Goal: Task Accomplishment & Management: Manage account settings

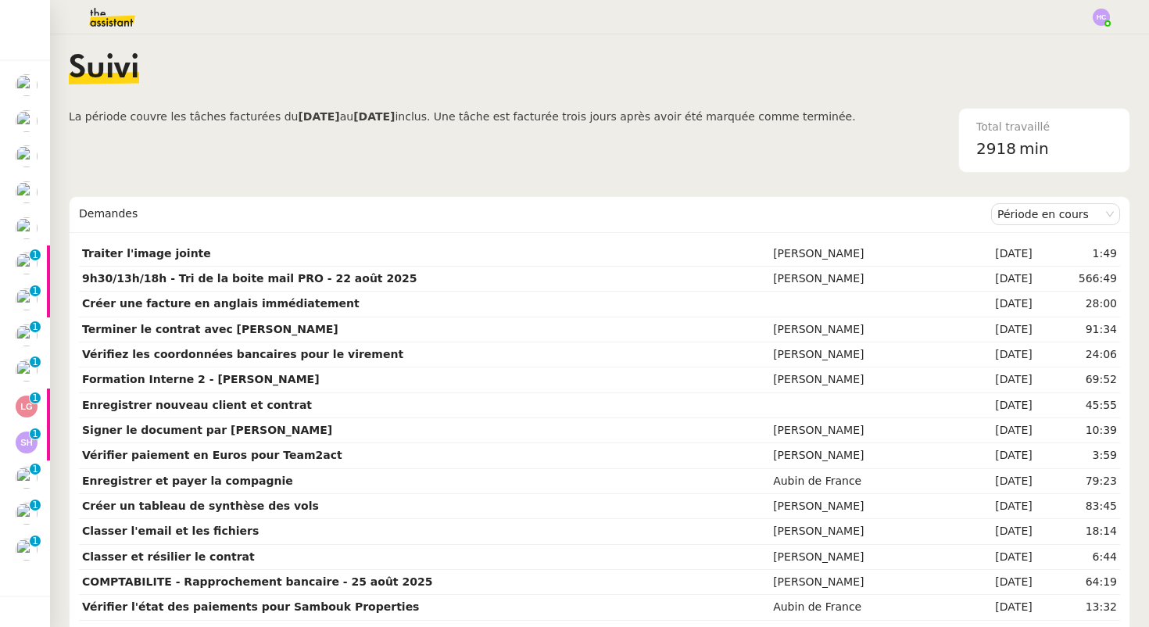
click at [95, 10] on img at bounding box center [99, 17] width 121 height 34
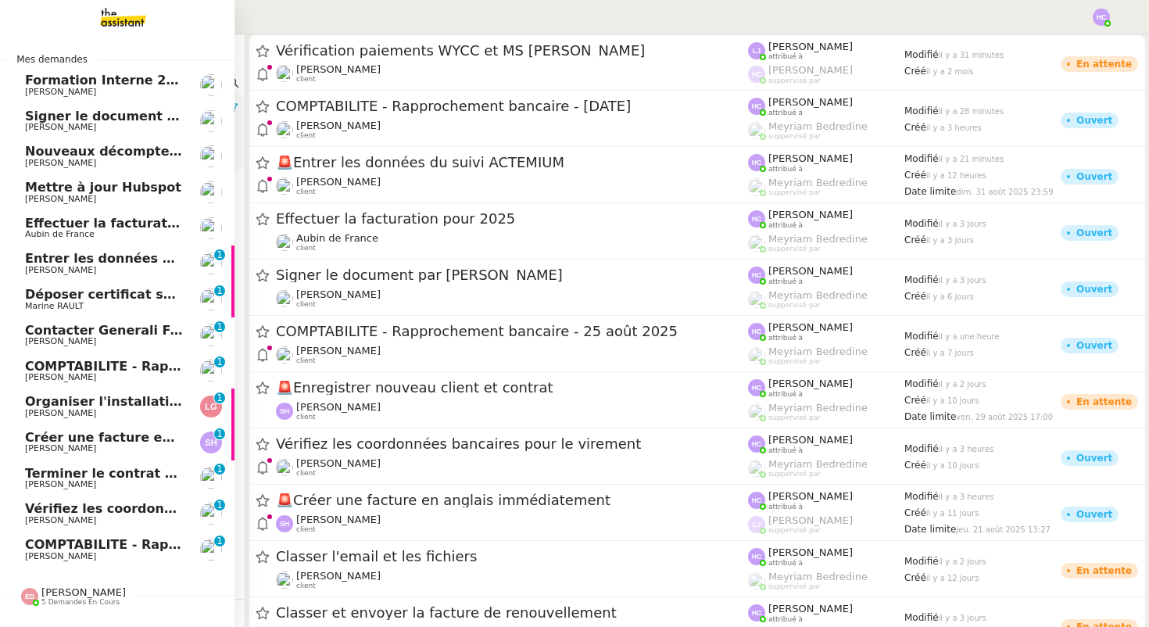
scroll to position [1, 0]
click at [126, 80] on span "Formation Interne 2 - [PERSON_NAME]" at bounding box center [160, 79] width 271 height 15
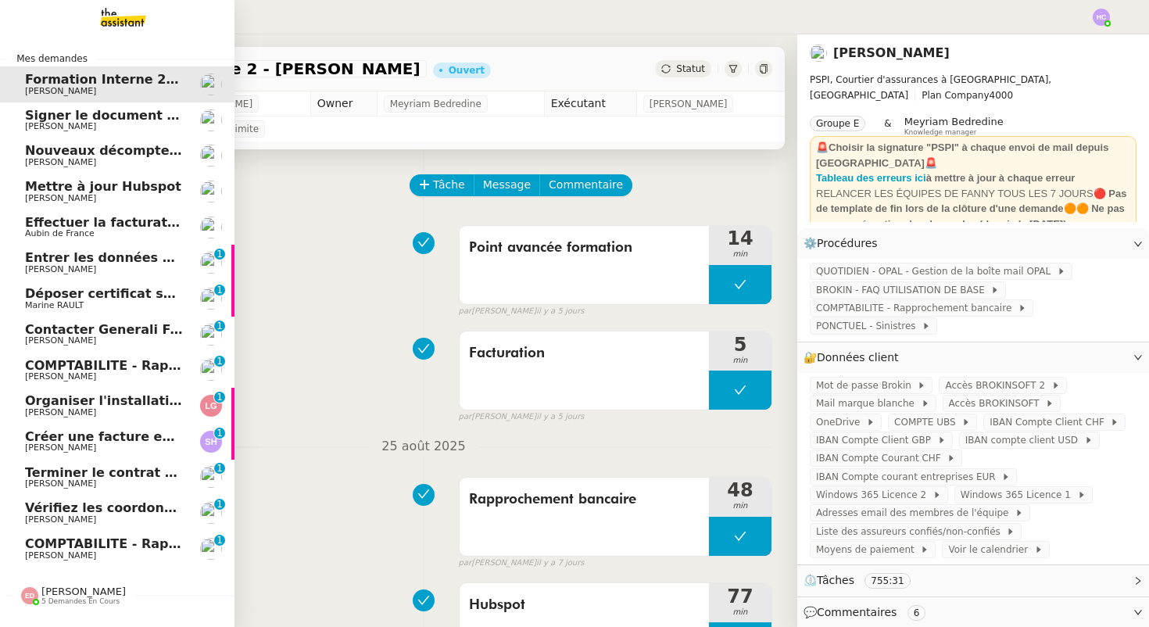
click at [113, 120] on span "Signer le document par [PERSON_NAME]" at bounding box center [168, 115] width 286 height 15
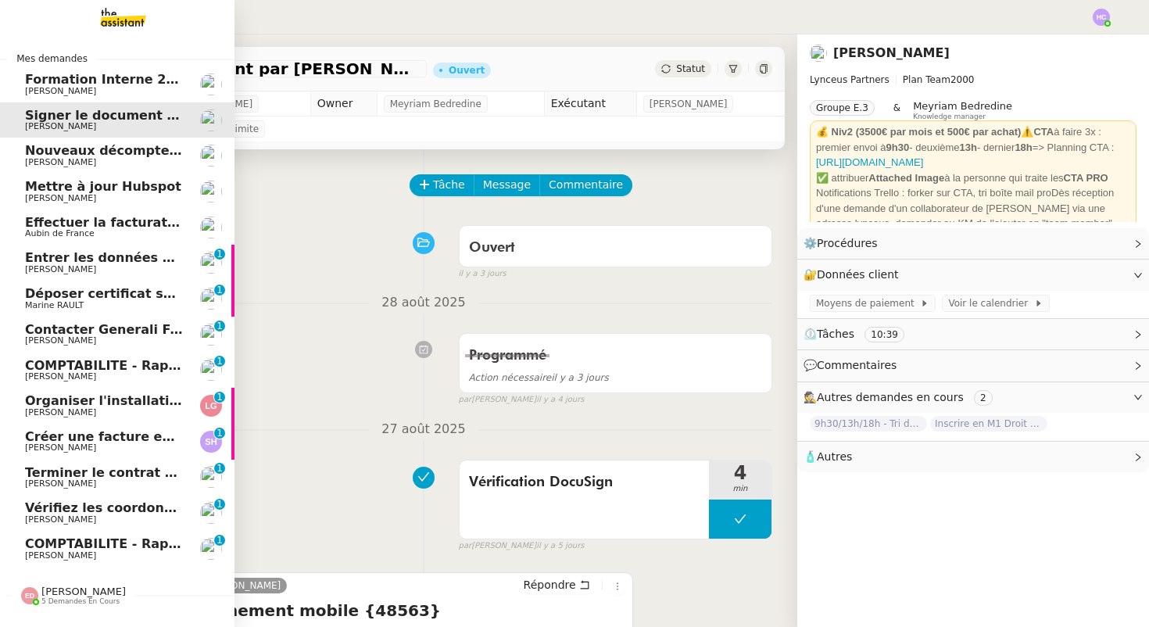
click at [109, 152] on span "Nouveaux décomptes de commissions" at bounding box center [159, 150] width 268 height 15
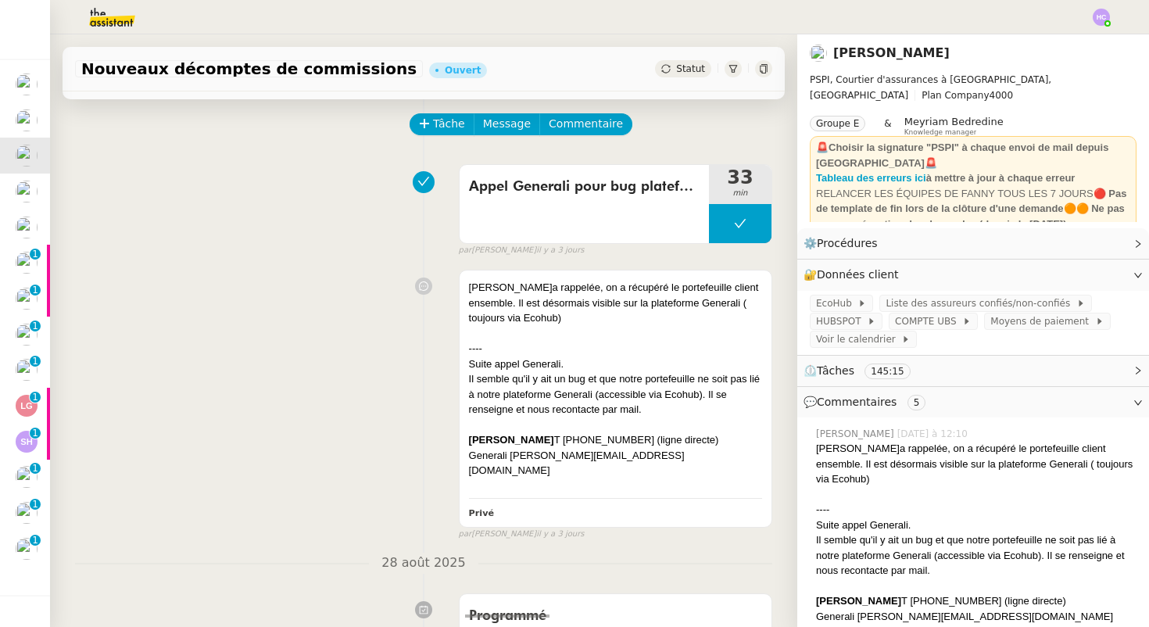
scroll to position [52, 0]
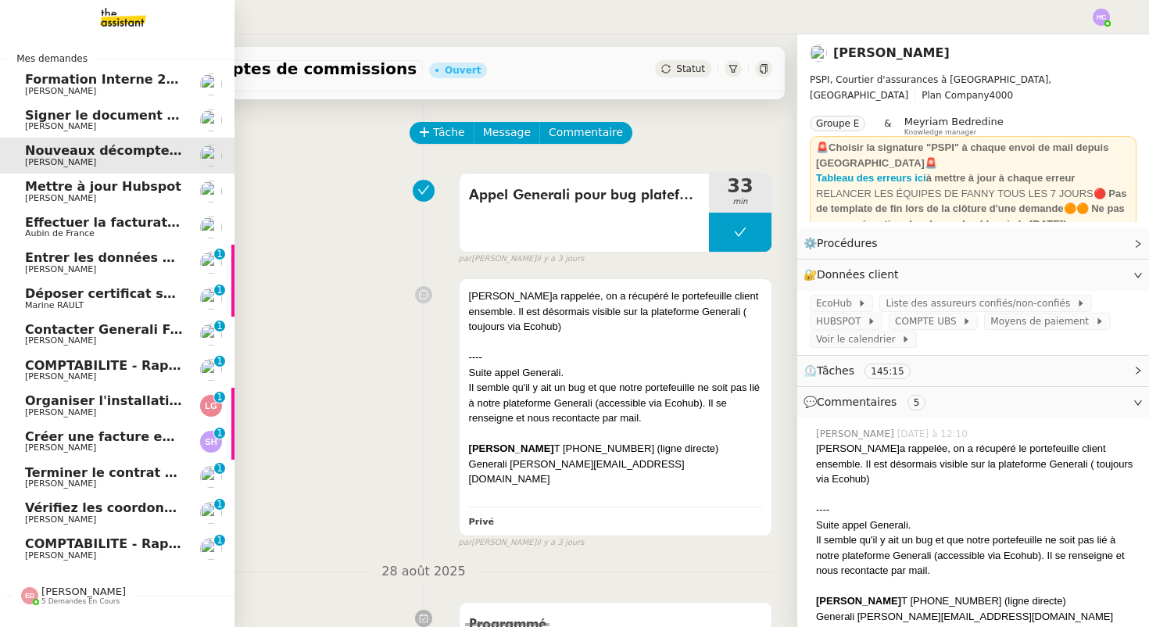
click at [77, 187] on span "Mettre à jour Hubspot" at bounding box center [103, 186] width 156 height 15
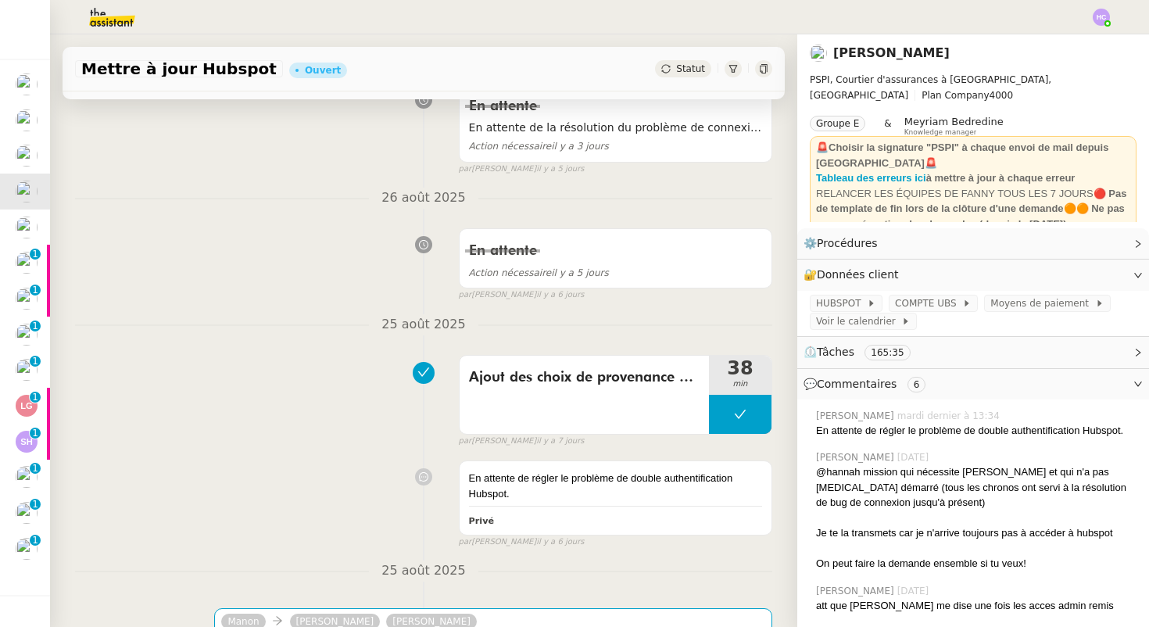
scroll to position [285, 0]
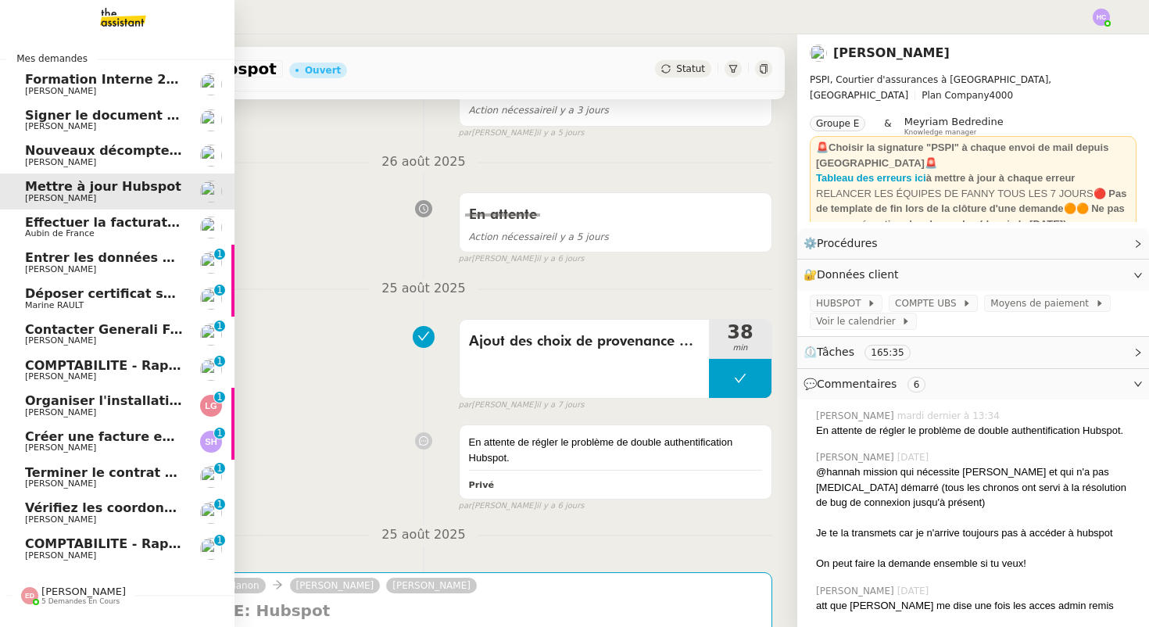
click at [50, 223] on span "Effectuer la facturation pour 2025" at bounding box center [145, 222] width 240 height 15
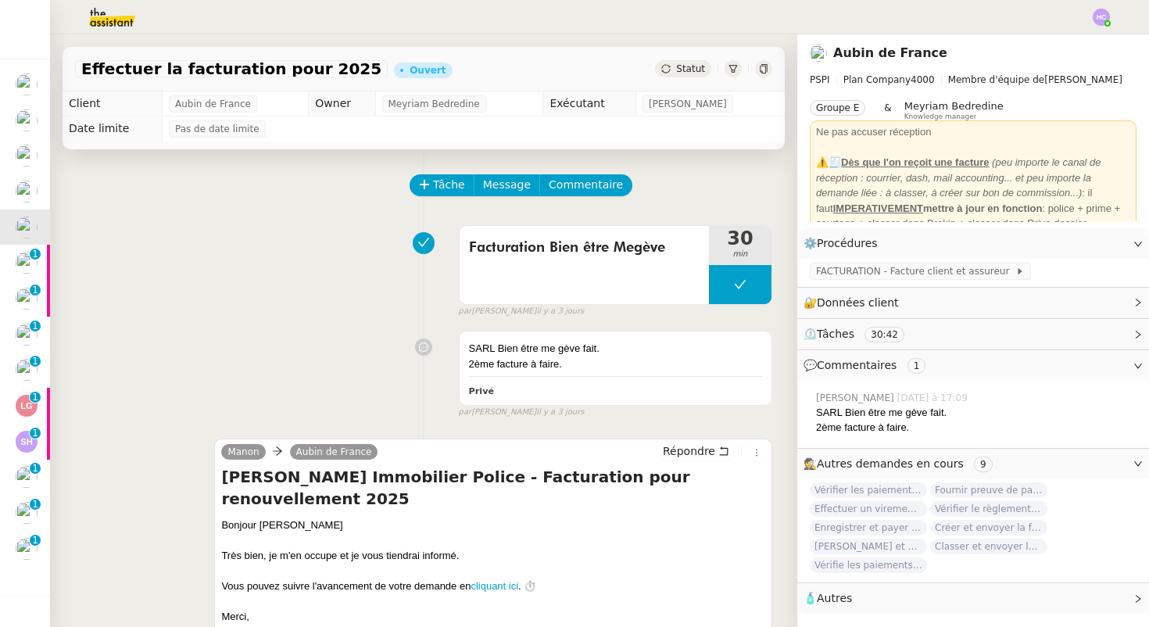
scroll to position [2, 0]
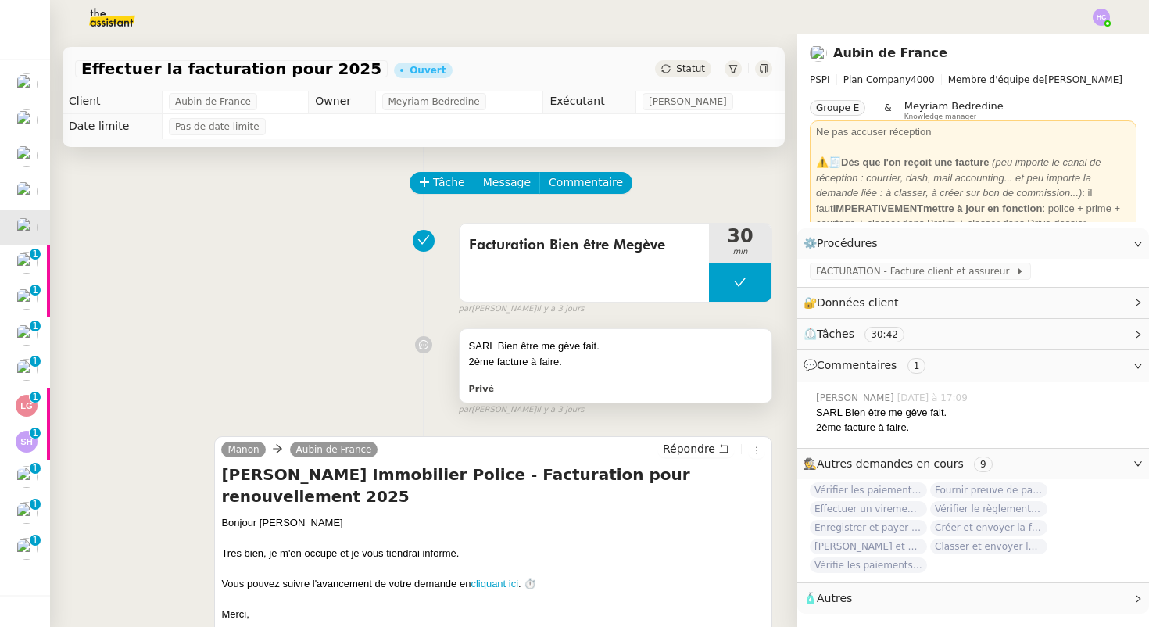
click at [546, 341] on div "SARL Bien être me gève fait." at bounding box center [615, 346] width 293 height 16
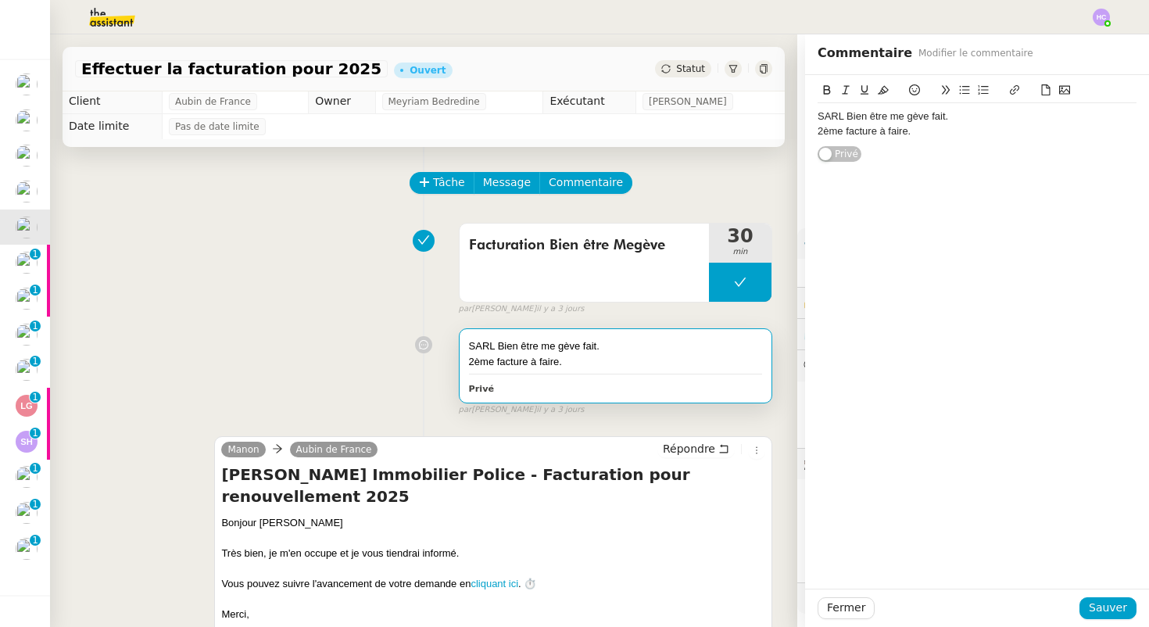
click at [908, 113] on div "SARL Bien être me gève fait." at bounding box center [976, 116] width 319 height 14
click at [1103, 613] on span "Sauver" at bounding box center [1108, 608] width 38 height 18
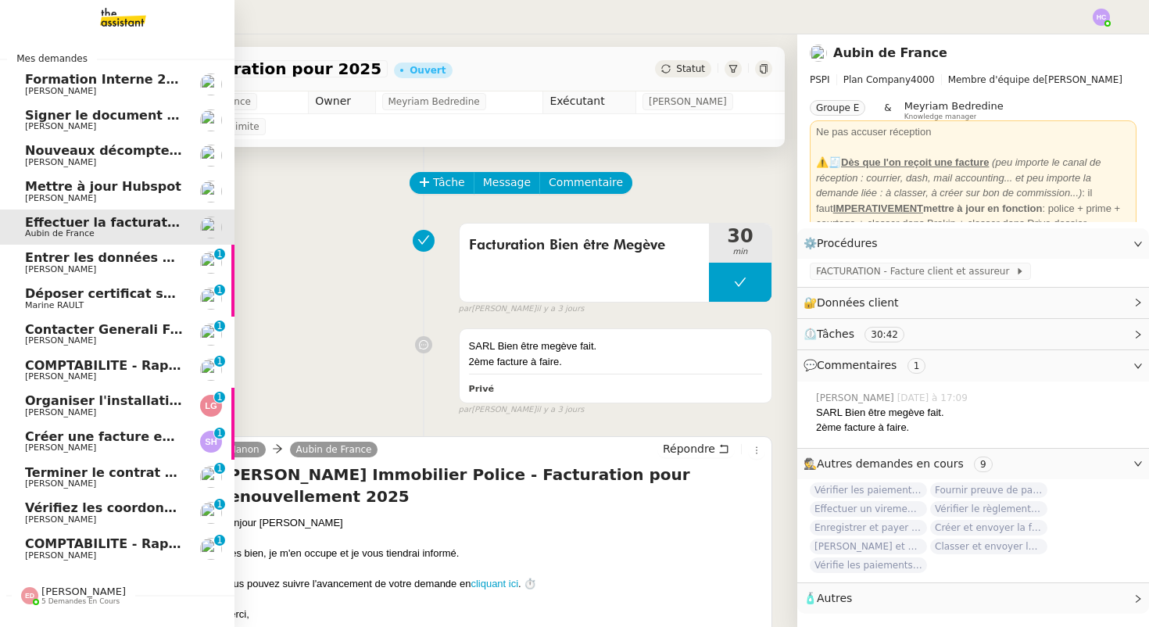
click at [70, 261] on span "Entrer les données du suivi ACTEMIUM" at bounding box center [161, 257] width 273 height 15
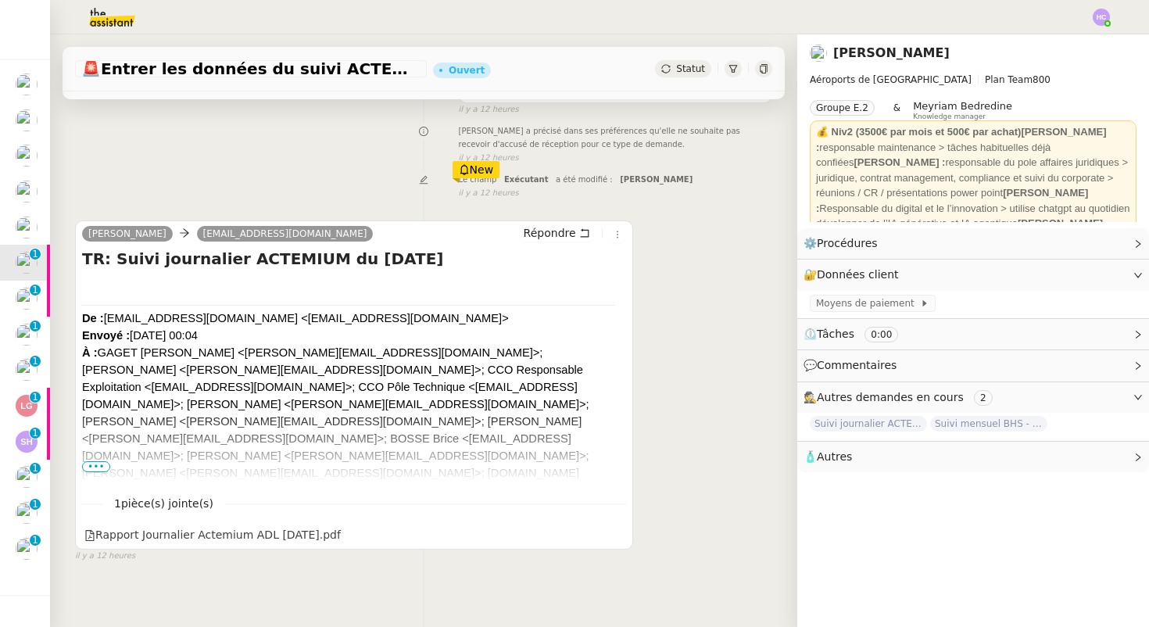
scroll to position [199, 0]
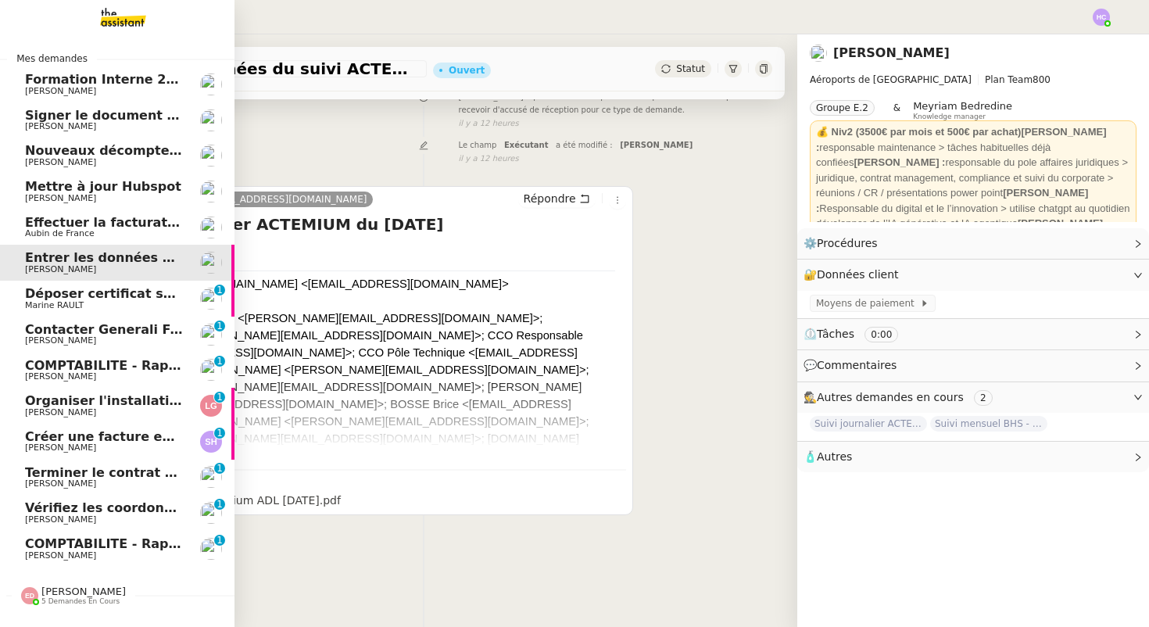
click at [64, 300] on span "Marine RAULT" at bounding box center [54, 305] width 59 height 10
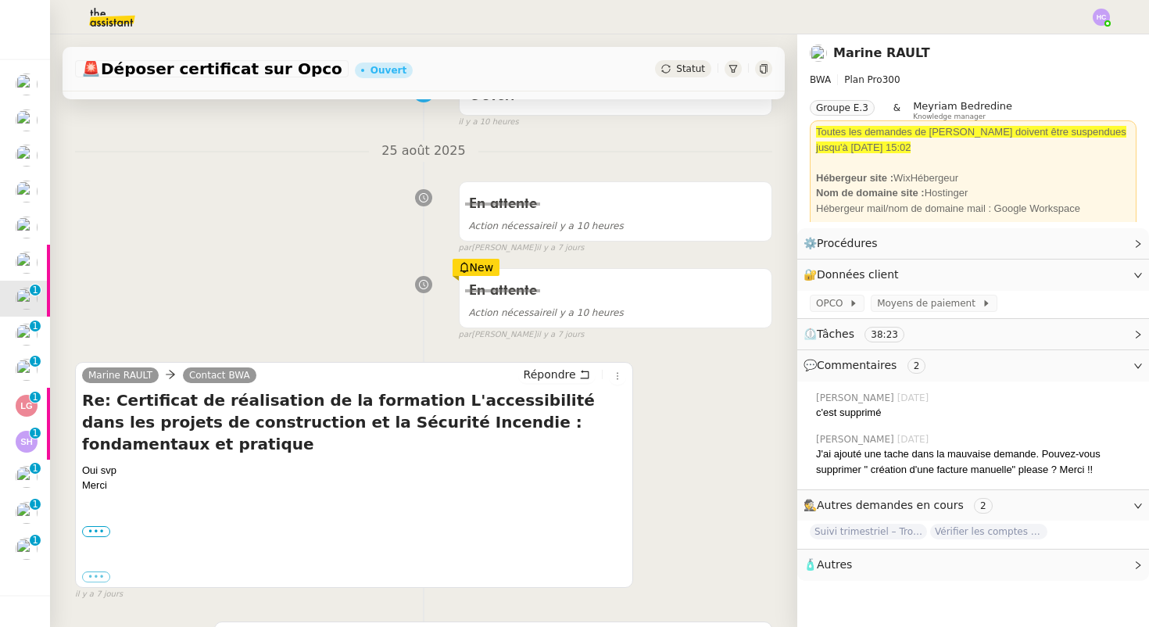
scroll to position [154, 0]
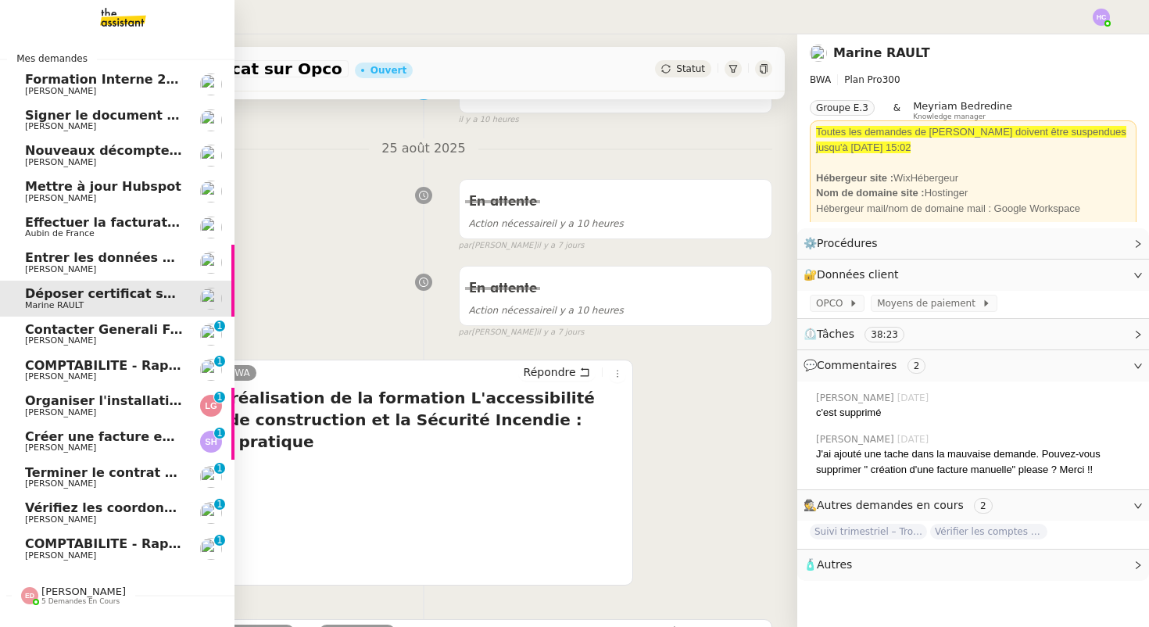
click at [93, 327] on span "Contacter Generali France pour demande AU094424" at bounding box center [208, 329] width 367 height 15
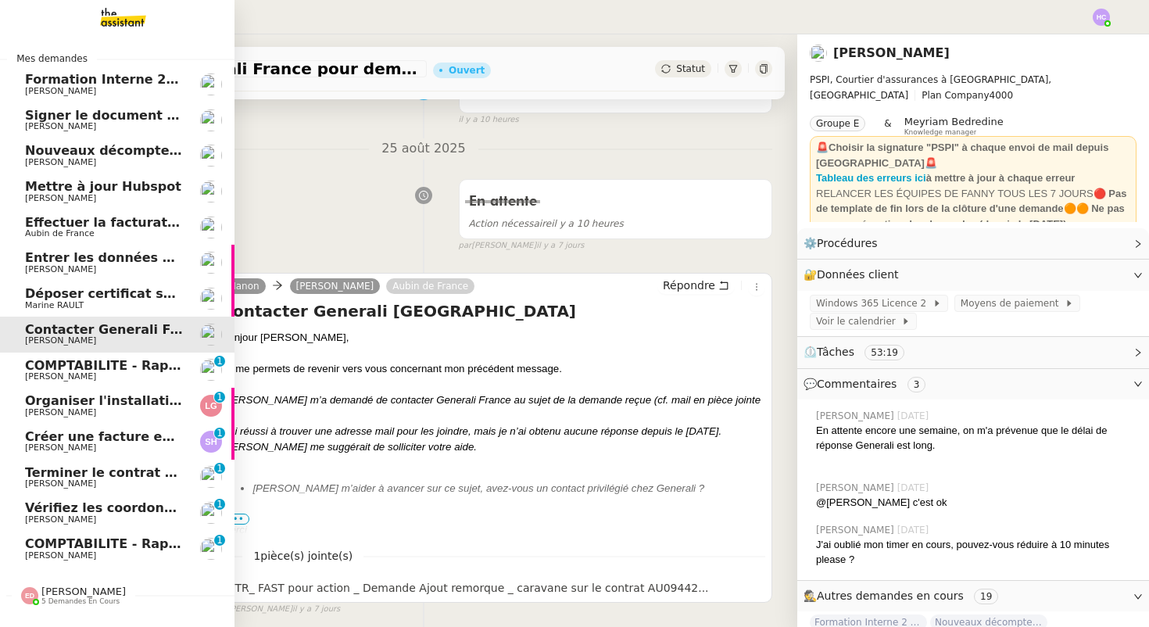
click at [87, 367] on span "COMPTABILITE - Rapprochement bancaire - [DATE]" at bounding box center [203, 365] width 356 height 15
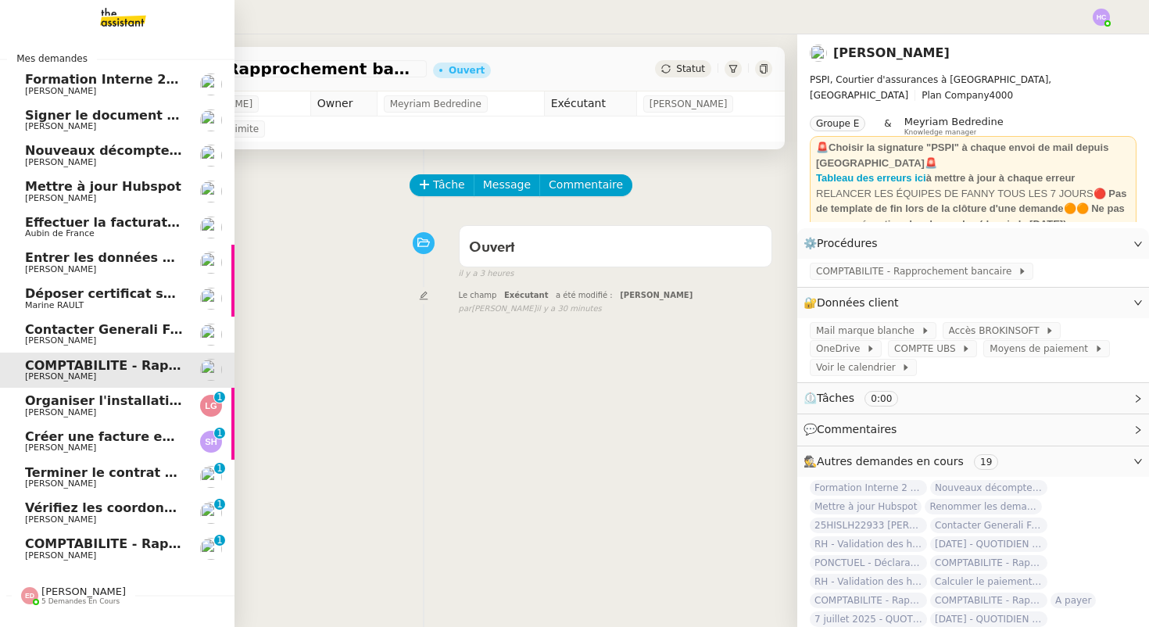
click at [73, 403] on span "Organiser l'installation de la fibre" at bounding box center [144, 400] width 238 height 15
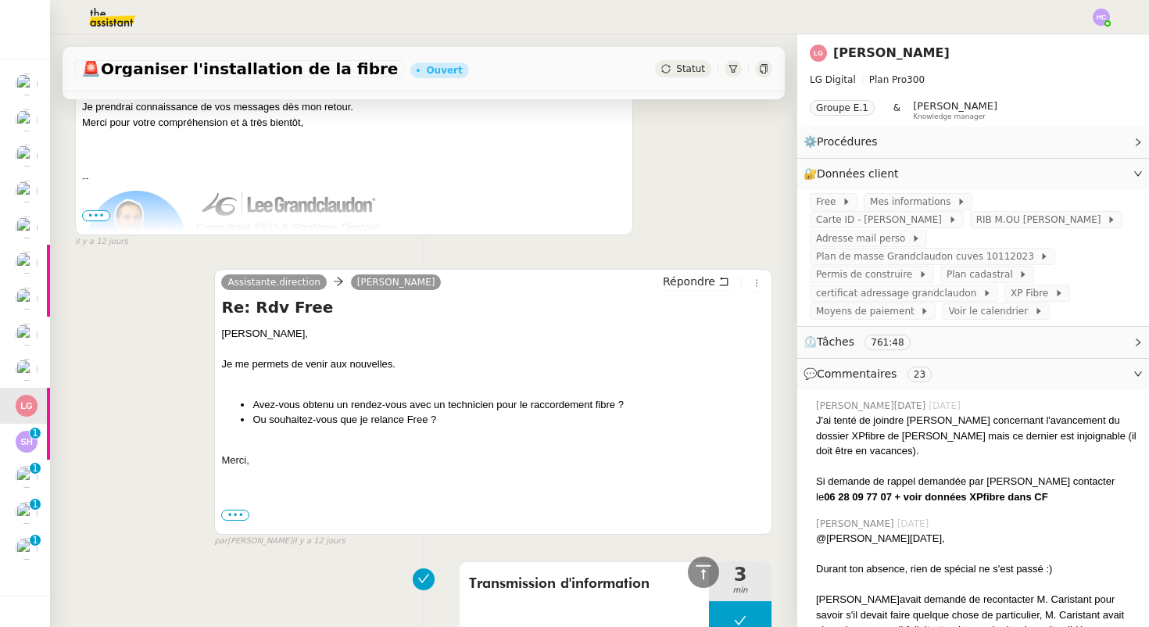
scroll to position [824, 0]
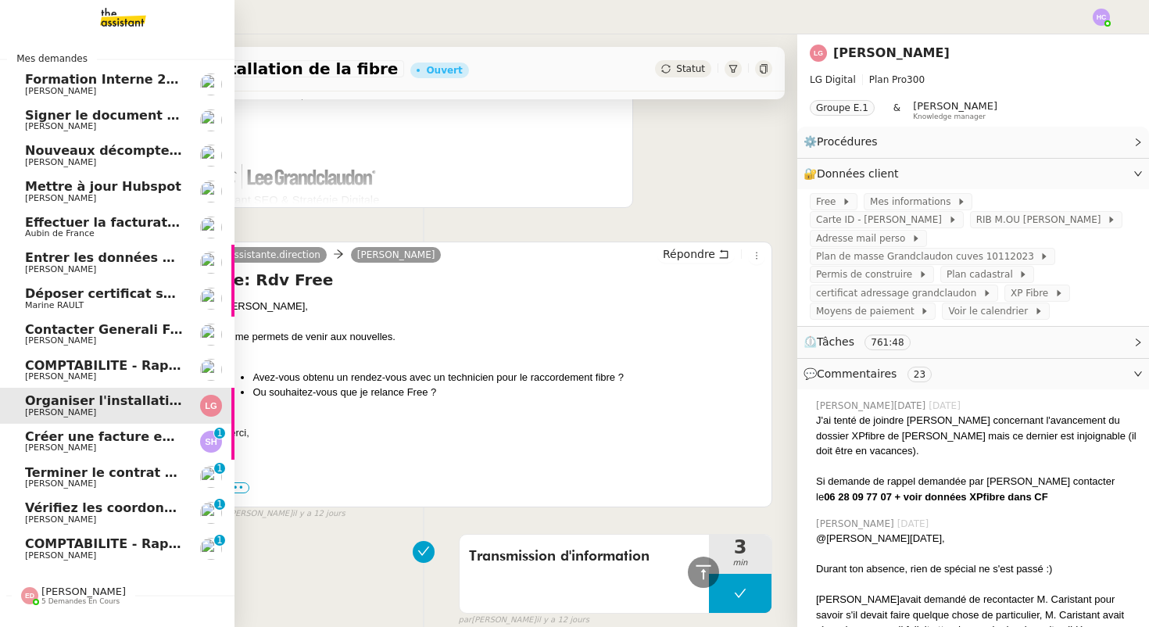
click at [45, 438] on span "Créer une facture en anglais immédiatement" at bounding box center [183, 436] width 317 height 15
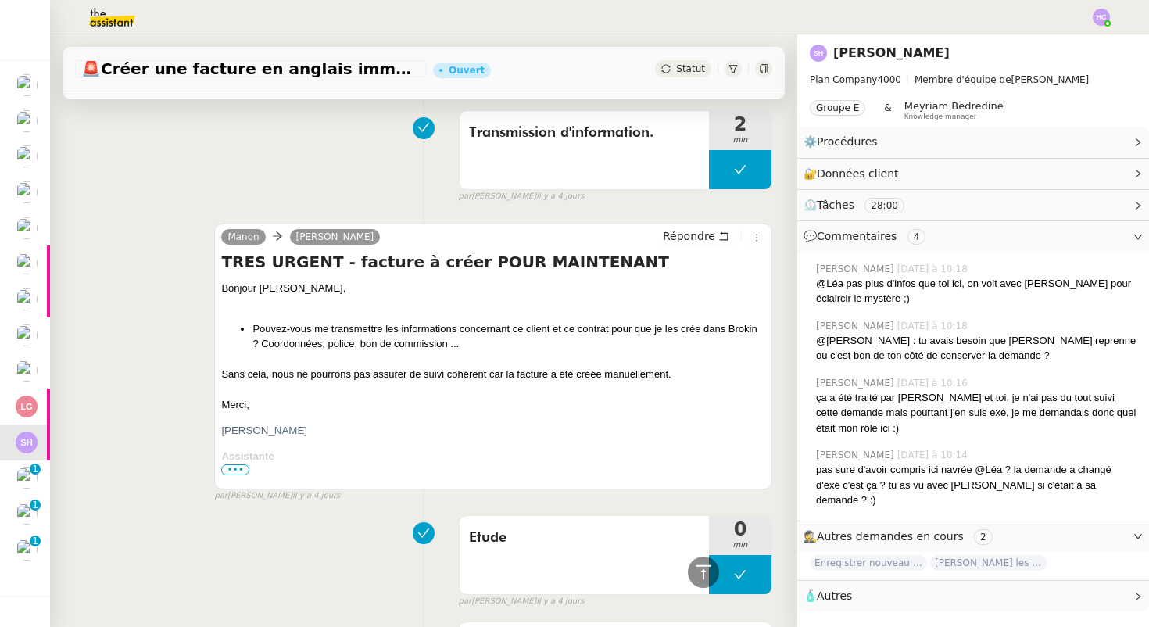
scroll to position [340, 0]
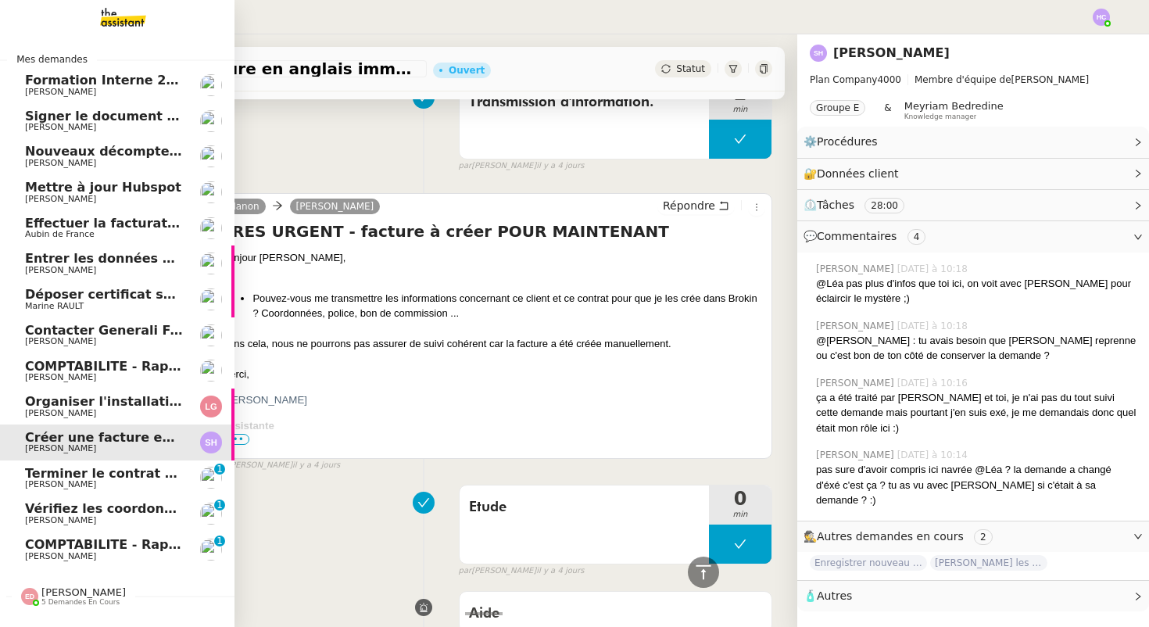
click at [53, 476] on span "Terminer le contrat avec [PERSON_NAME]" at bounding box center [171, 473] width 293 height 15
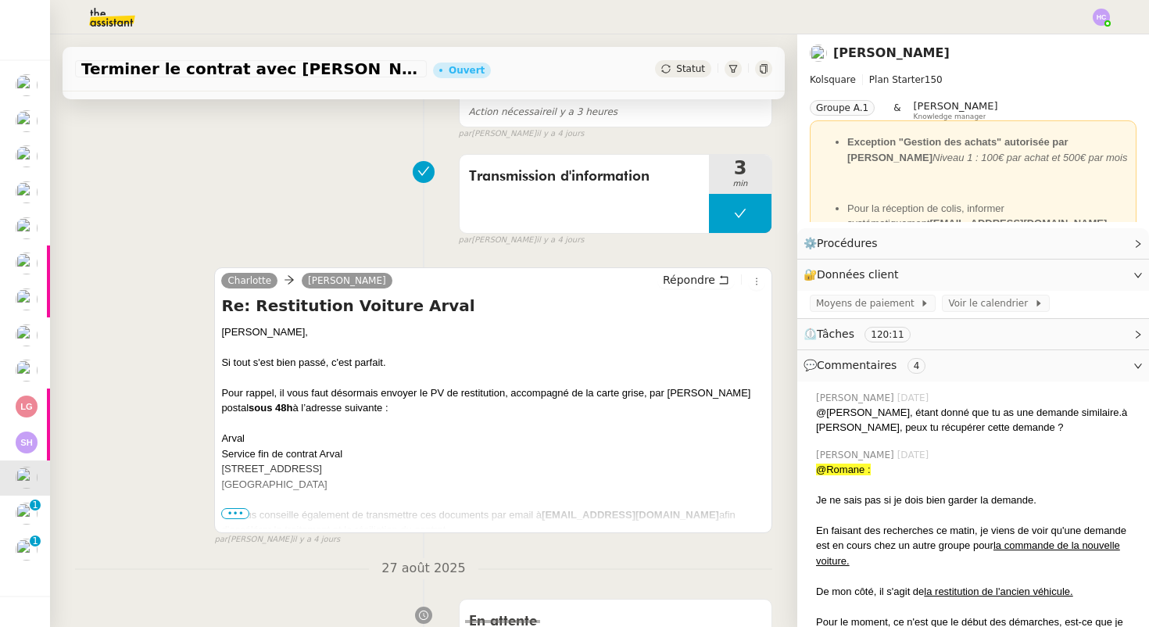
scroll to position [308, 0]
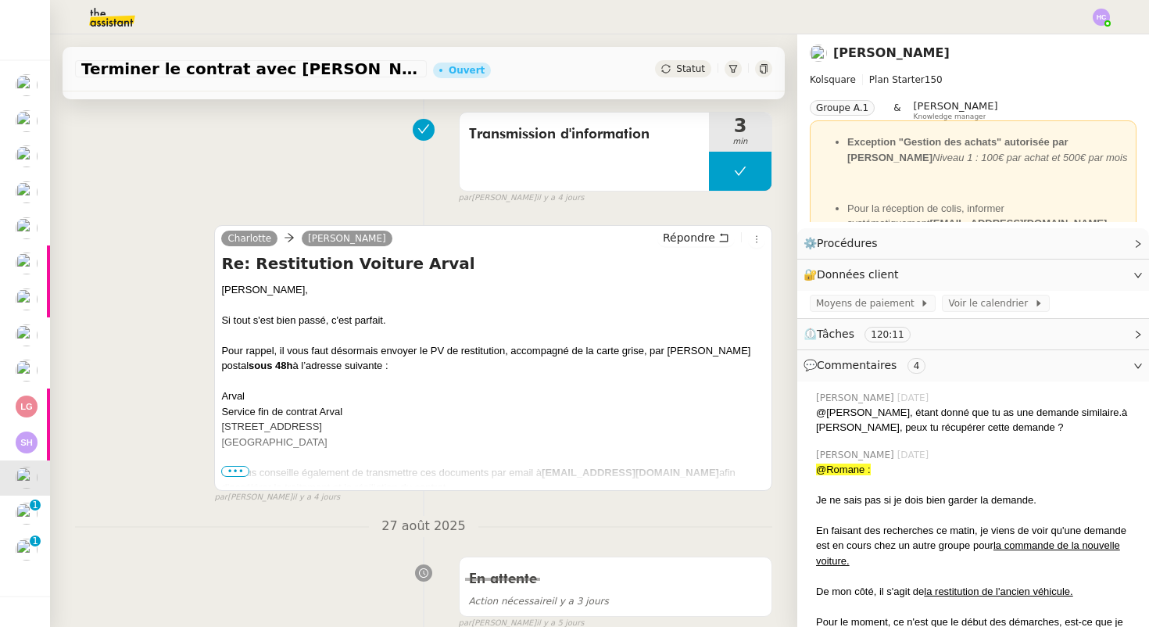
click at [239, 467] on span "•••" at bounding box center [235, 471] width 28 height 11
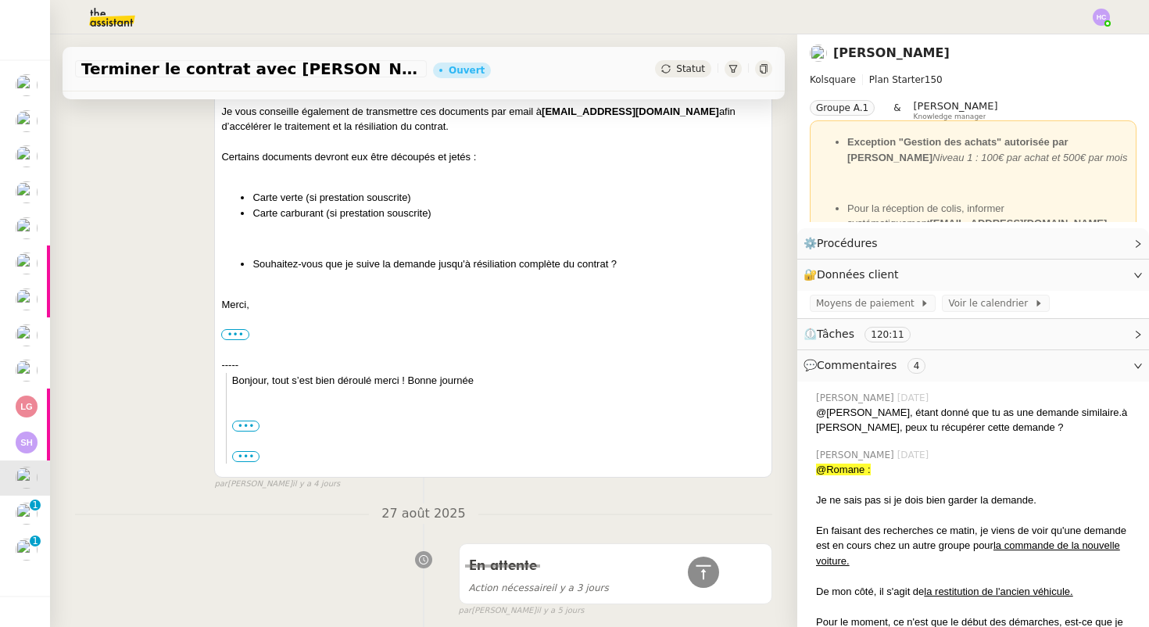
scroll to position [668, 0]
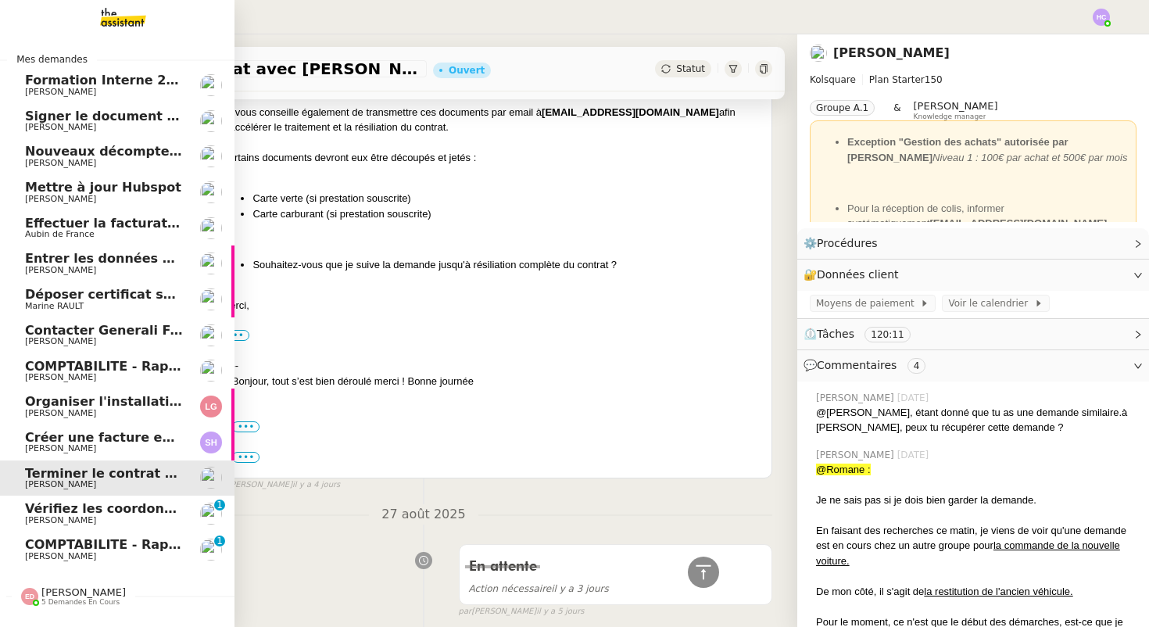
click at [52, 514] on span "Vérifiez les coordonnées bancaires pour le virement" at bounding box center [208, 508] width 367 height 15
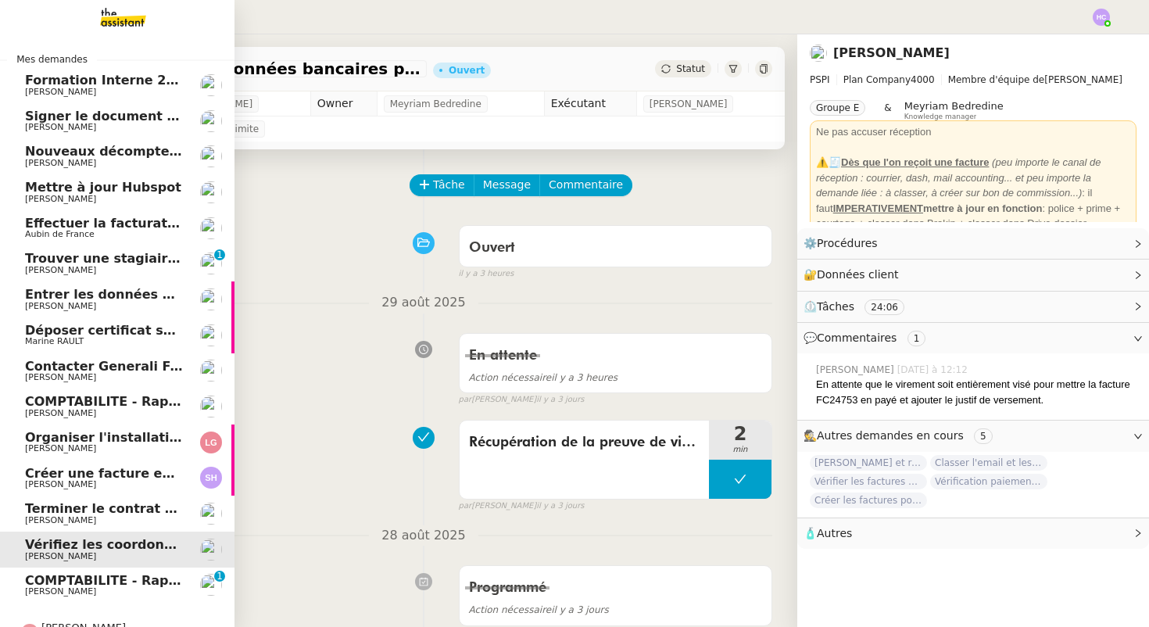
click at [65, 579] on span "COMPTABILITE - Rapprochement bancaire - 25 août 2025" at bounding box center [225, 580] width 400 height 15
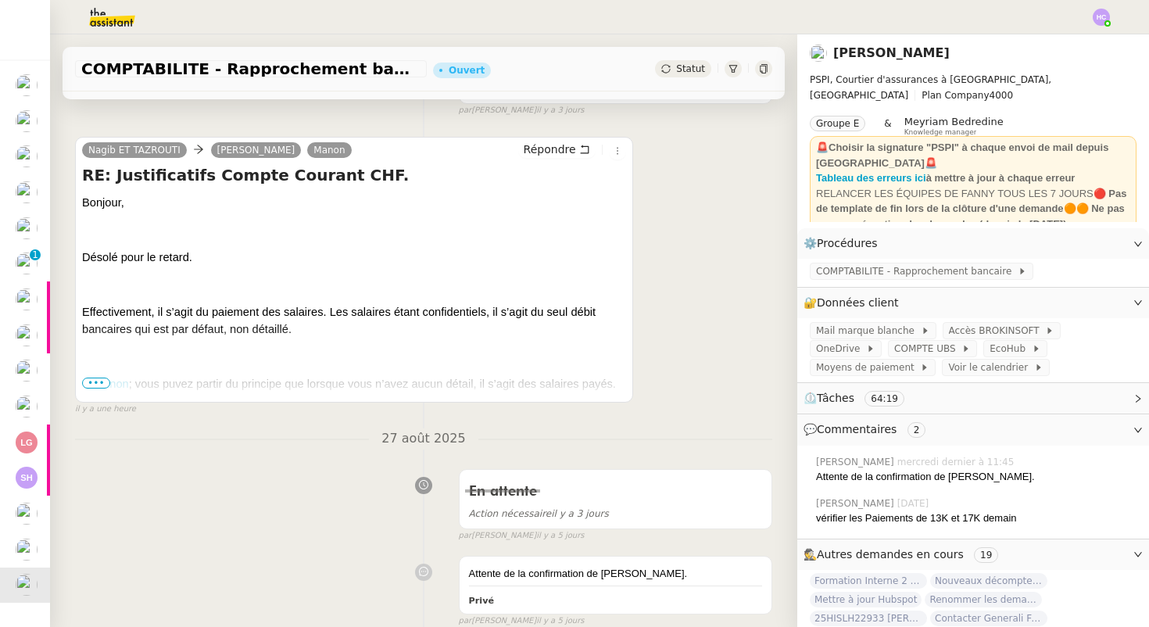
scroll to position [334, 0]
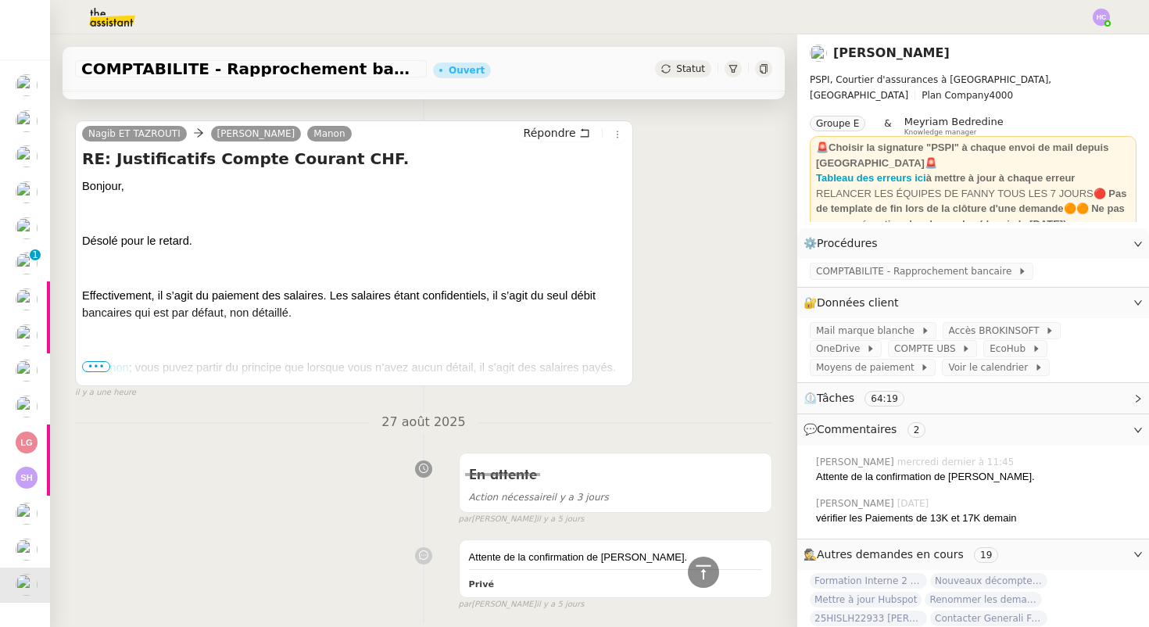
click at [101, 367] on span "•••" at bounding box center [96, 366] width 28 height 11
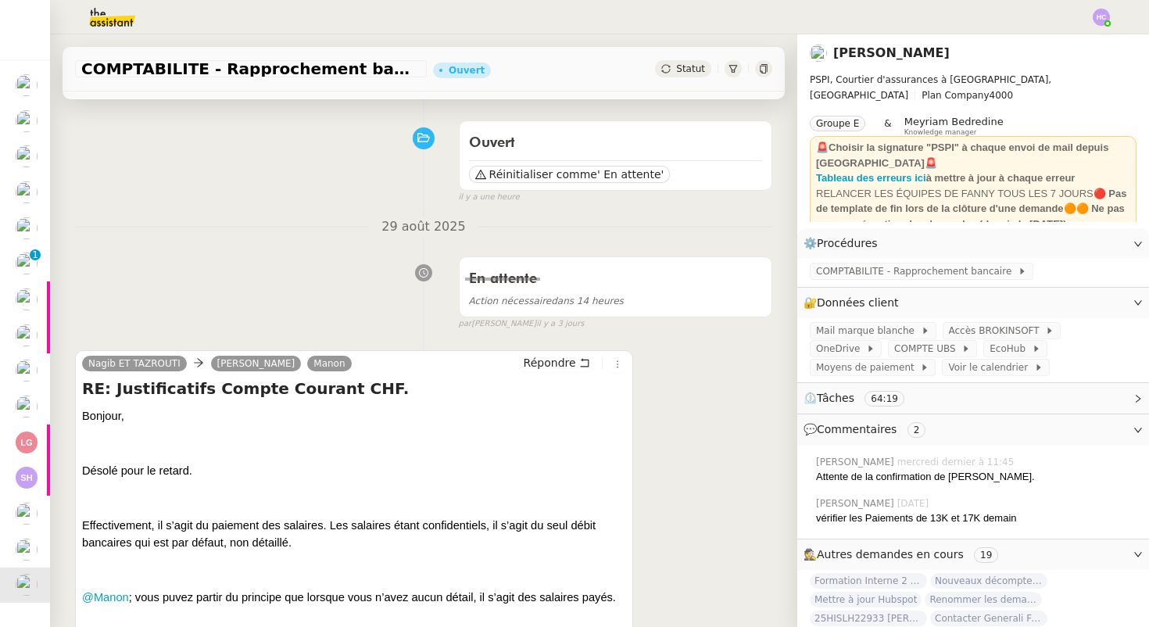
scroll to position [0, 0]
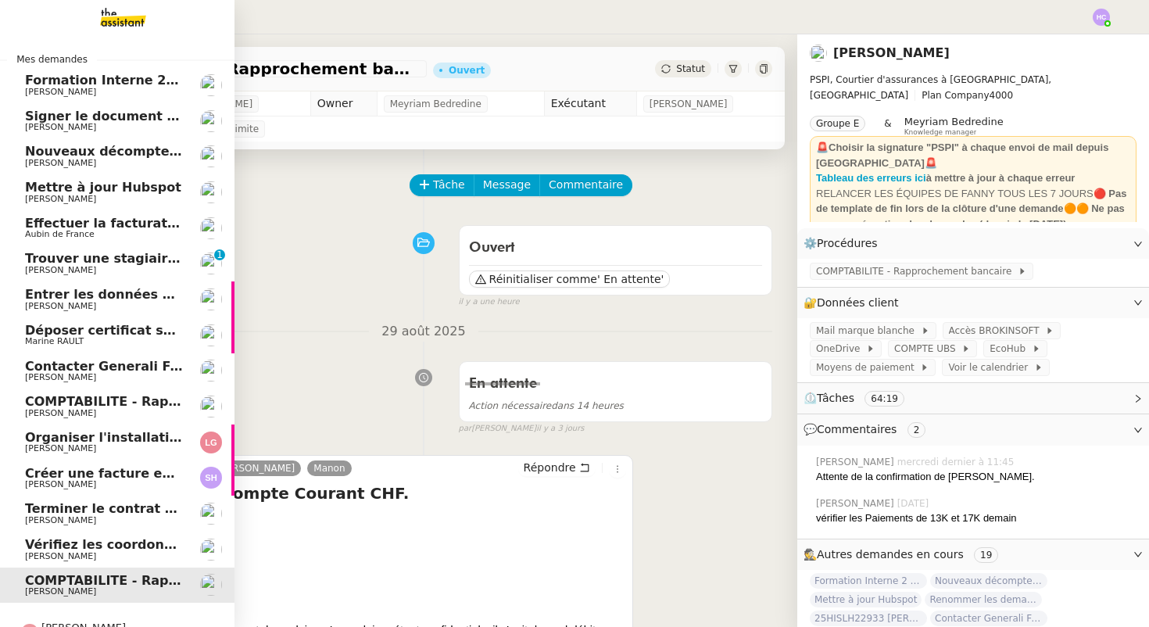
click at [58, 264] on span "Trouver une stagiaire administrative" at bounding box center [154, 258] width 258 height 15
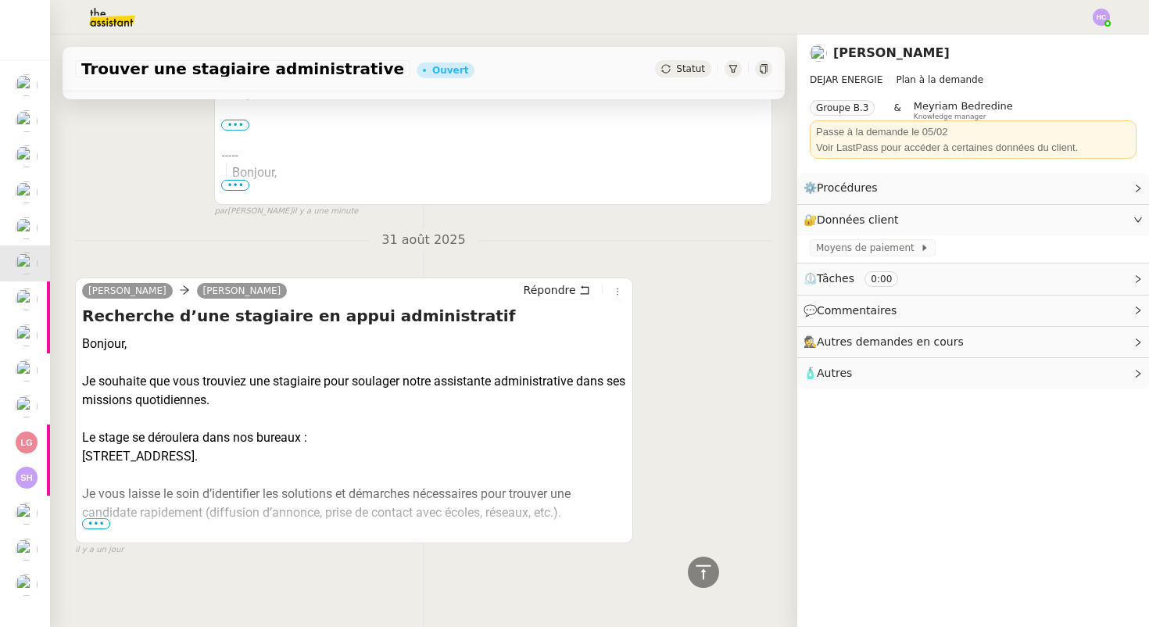
scroll to position [401, 0]
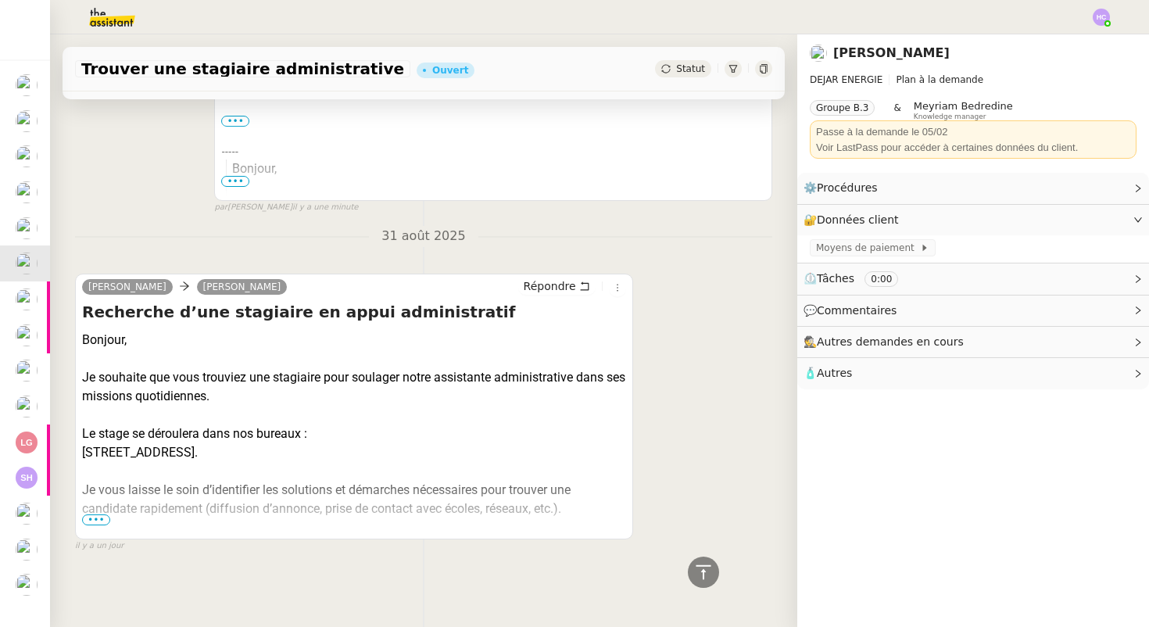
click at [98, 520] on span "•••" at bounding box center [96, 519] width 28 height 11
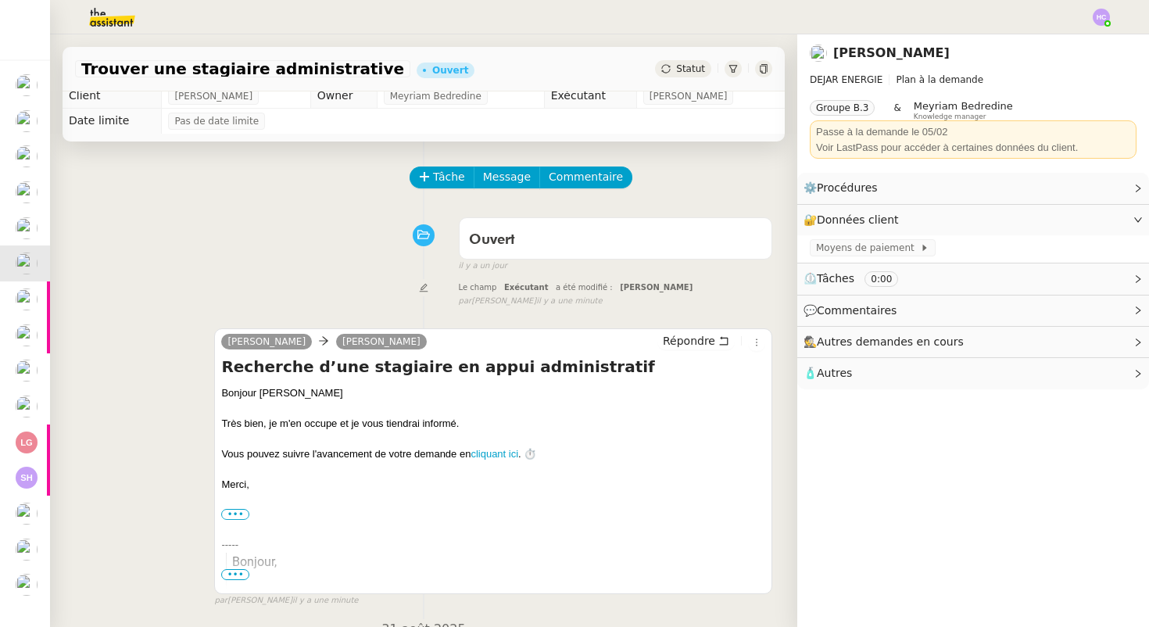
scroll to position [0, 0]
